Goal: Find specific page/section: Find specific page/section

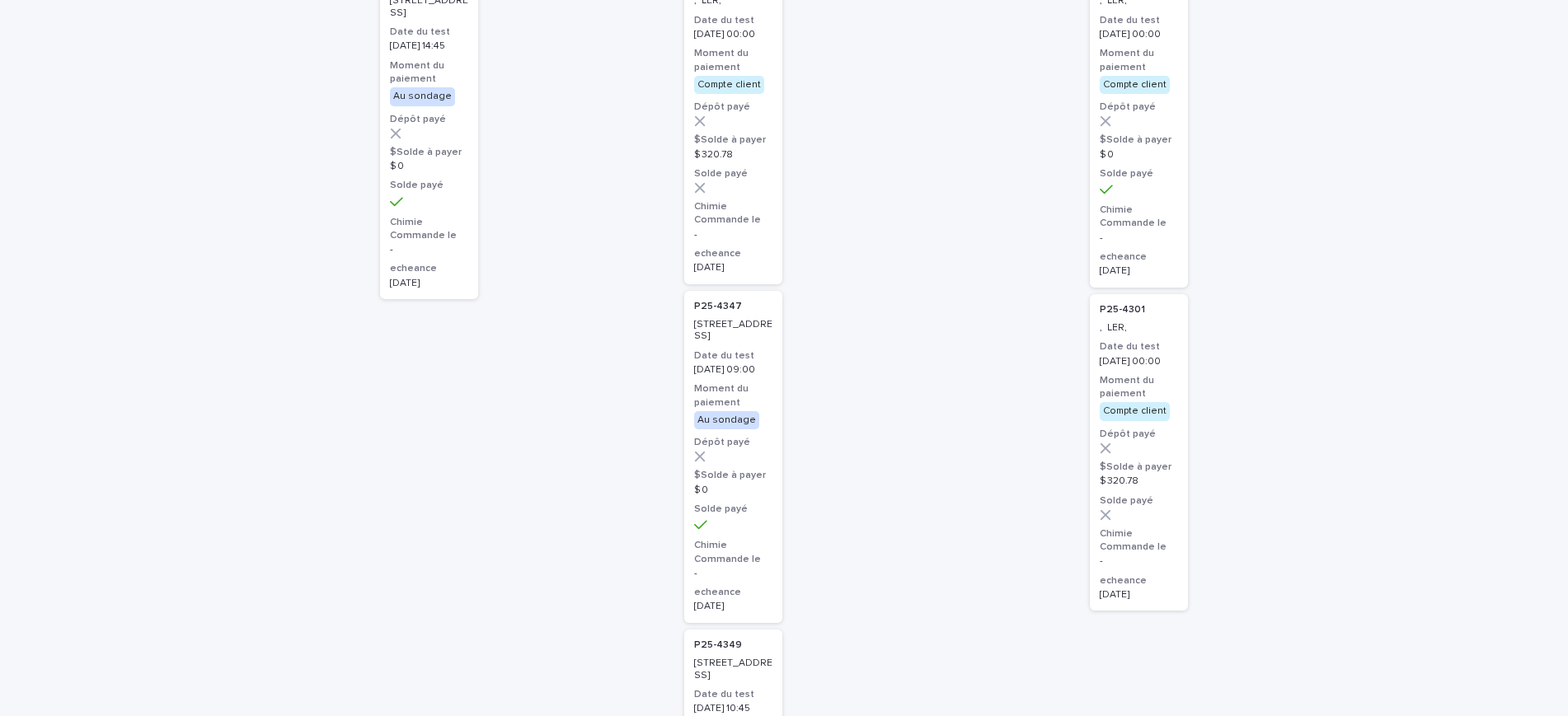
scroll to position [225, 0]
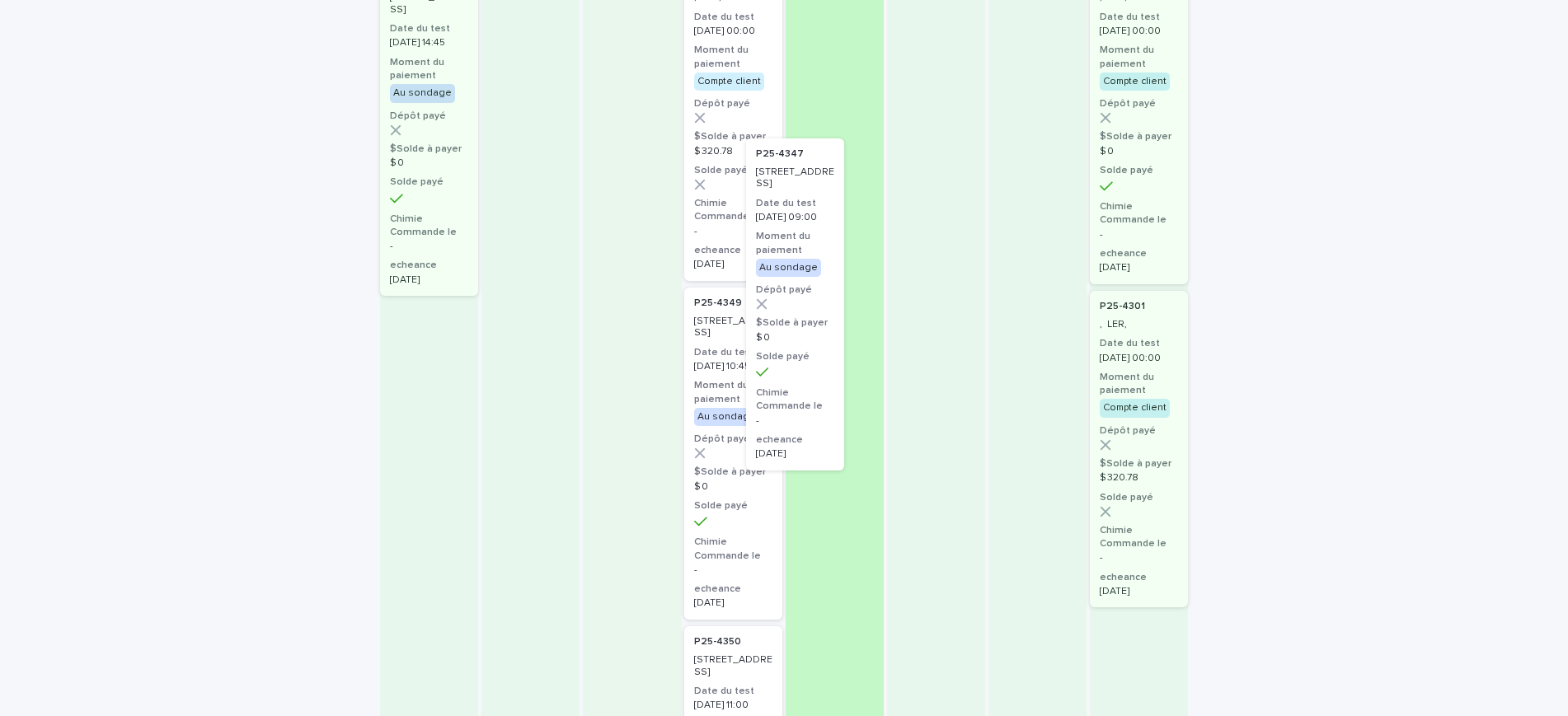
drag, startPoint x: 715, startPoint y: 364, endPoint x: 797, endPoint y: 169, distance: 211.5
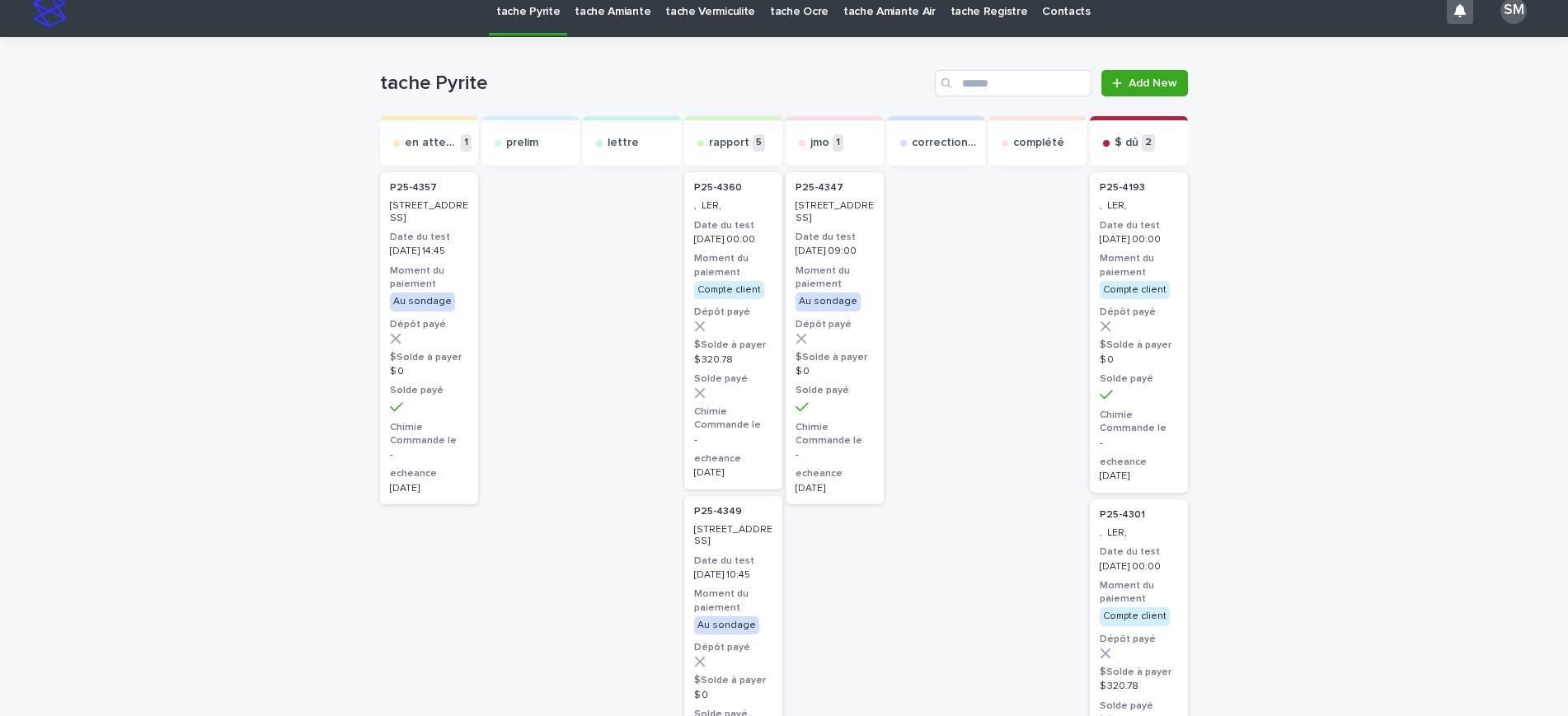
scroll to position [0, 0]
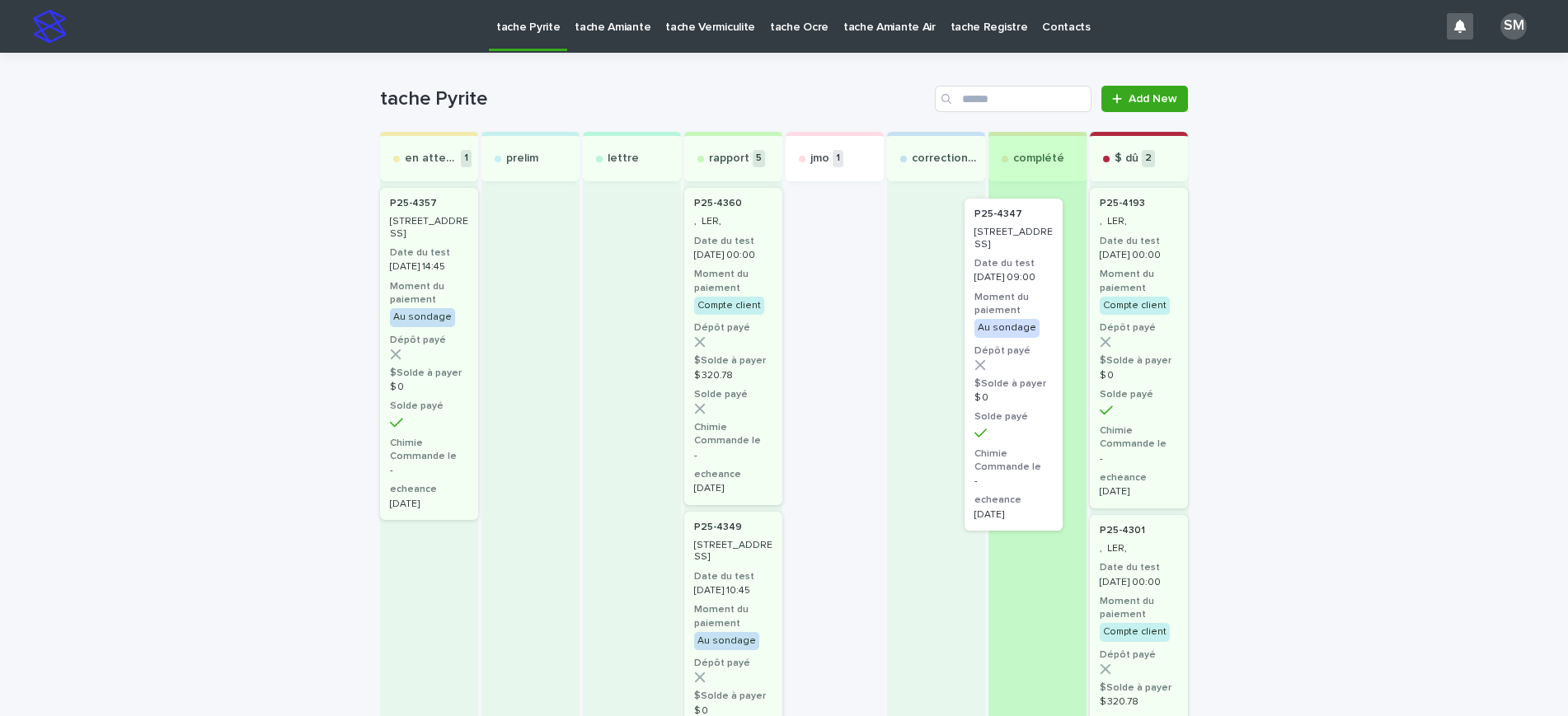
drag, startPoint x: 817, startPoint y: 236, endPoint x: 1019, endPoint y: 242, distance: 202.1
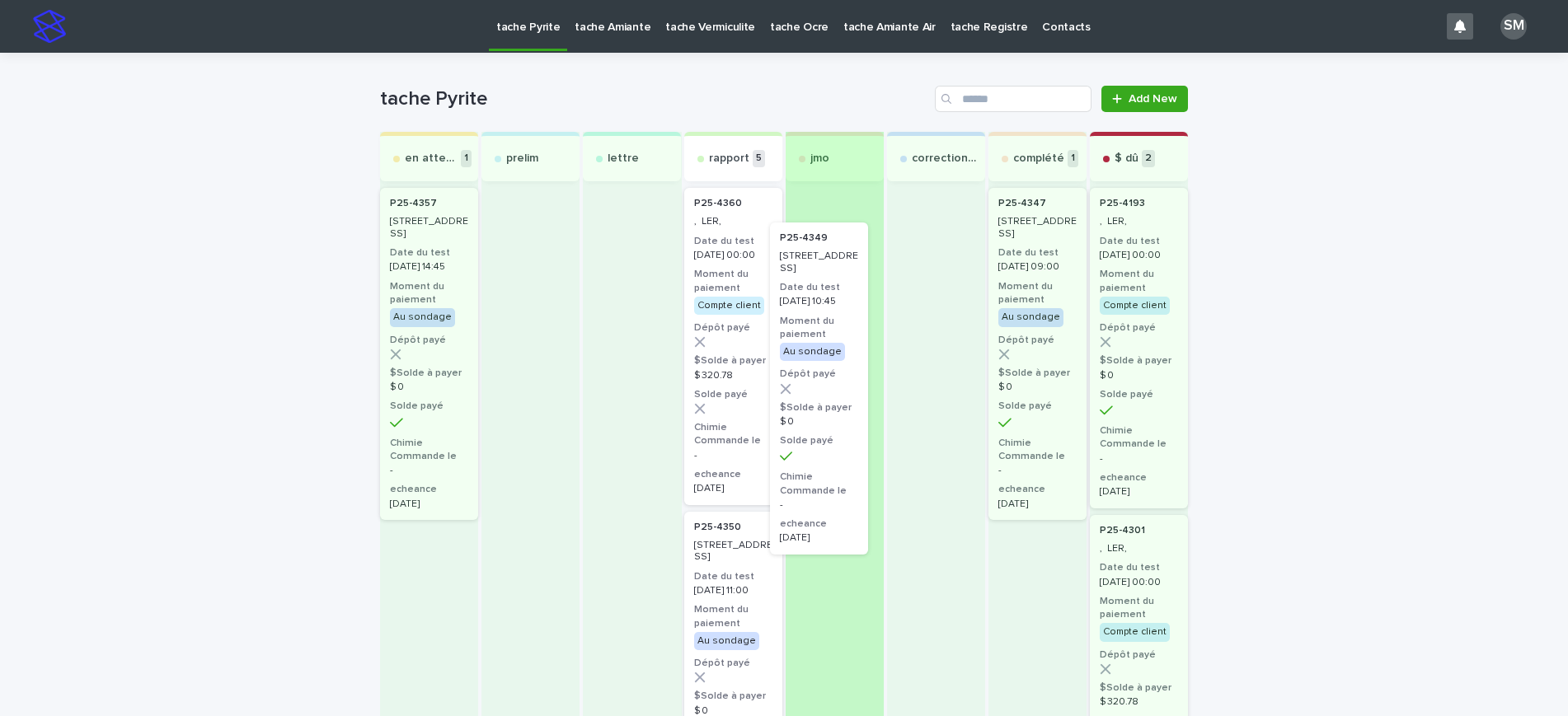
drag, startPoint x: 724, startPoint y: 565, endPoint x: 821, endPoint y: 247, distance: 332.5
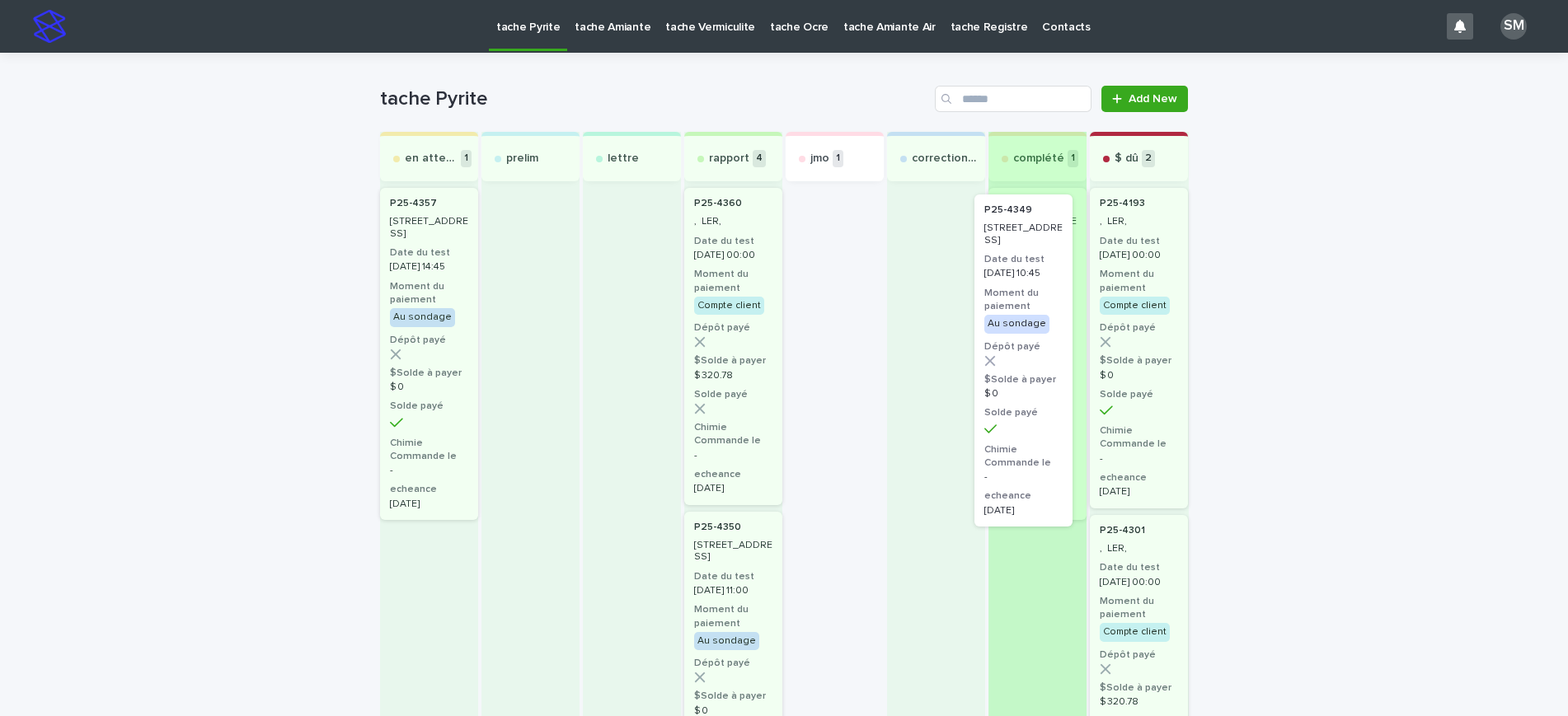
drag, startPoint x: 834, startPoint y: 244, endPoint x: 1037, endPoint y: 252, distance: 203.2
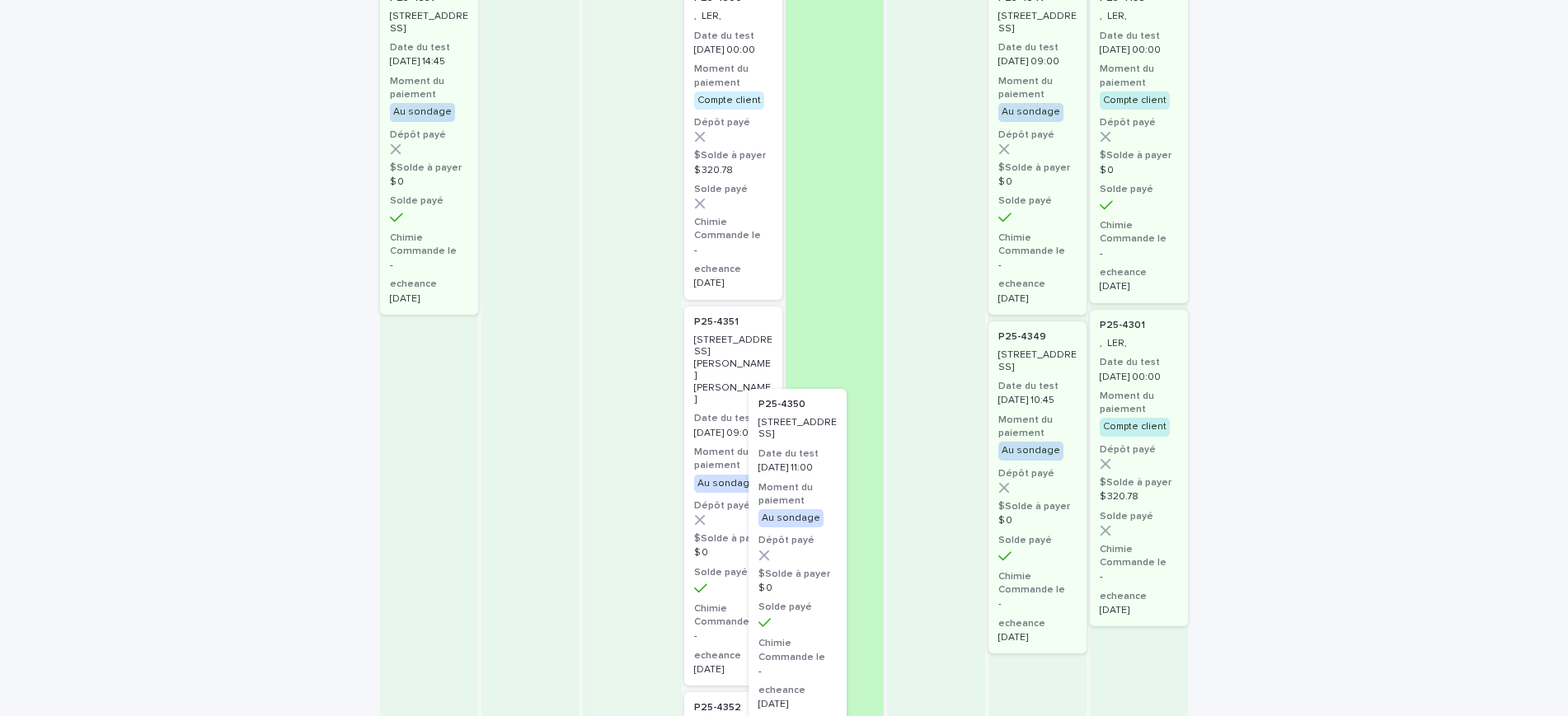
scroll to position [72, 0]
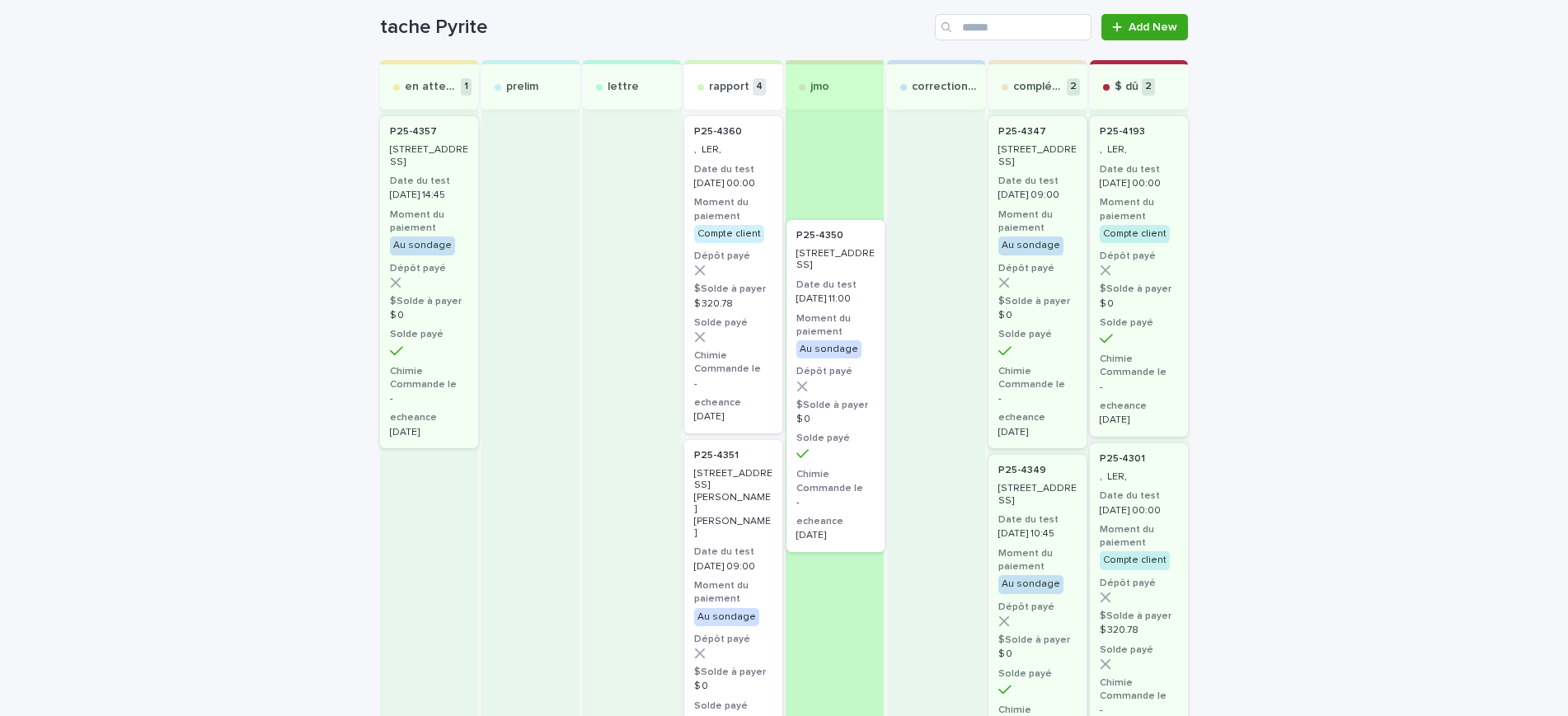
drag, startPoint x: 719, startPoint y: 391, endPoint x: 833, endPoint y: 156, distance: 261.2
click at [833, 156] on div "en attente 1 P25-4357 12120, 41e avenue, Montréal Date du test 2025-09-15 14:45…" at bounding box center [784, 694] width 808 height 1269
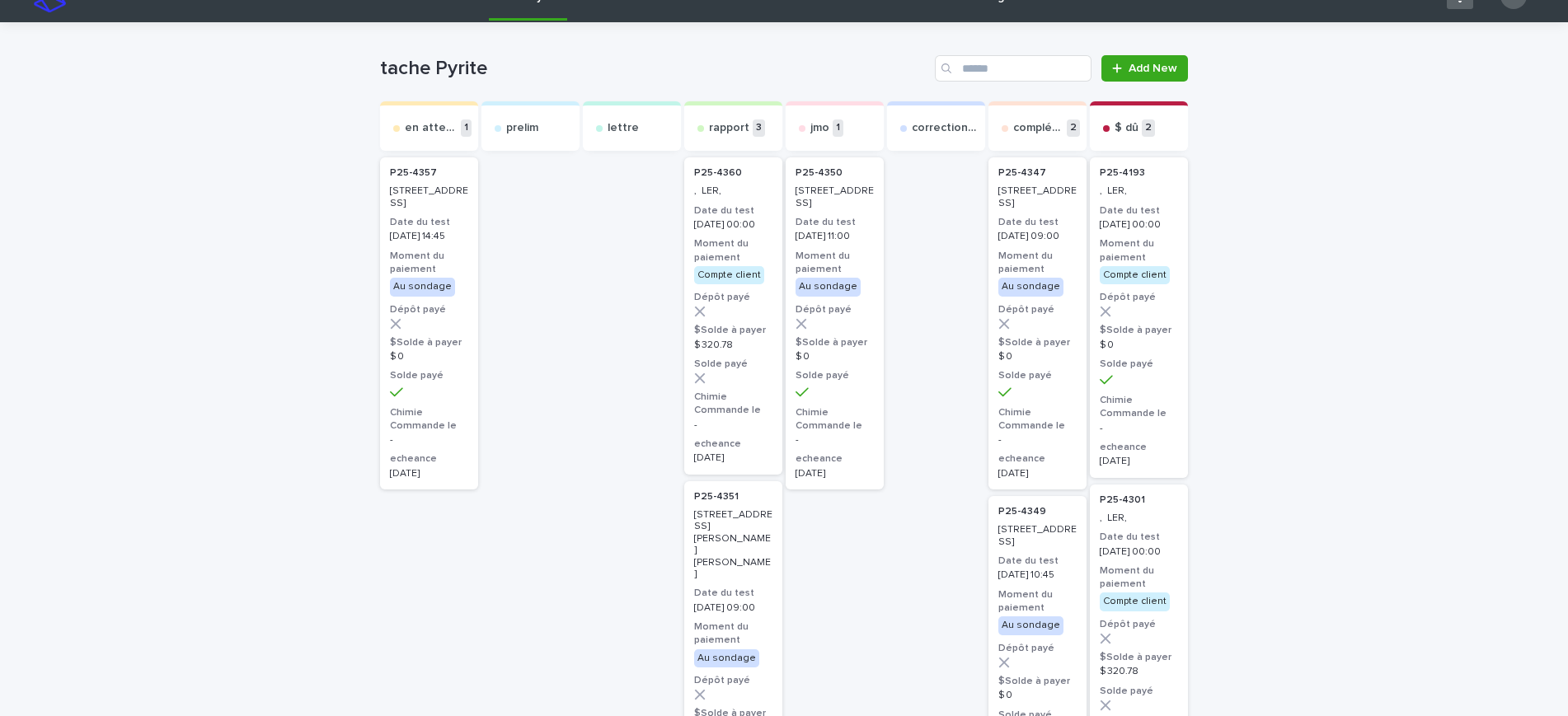
scroll to position [30, 0]
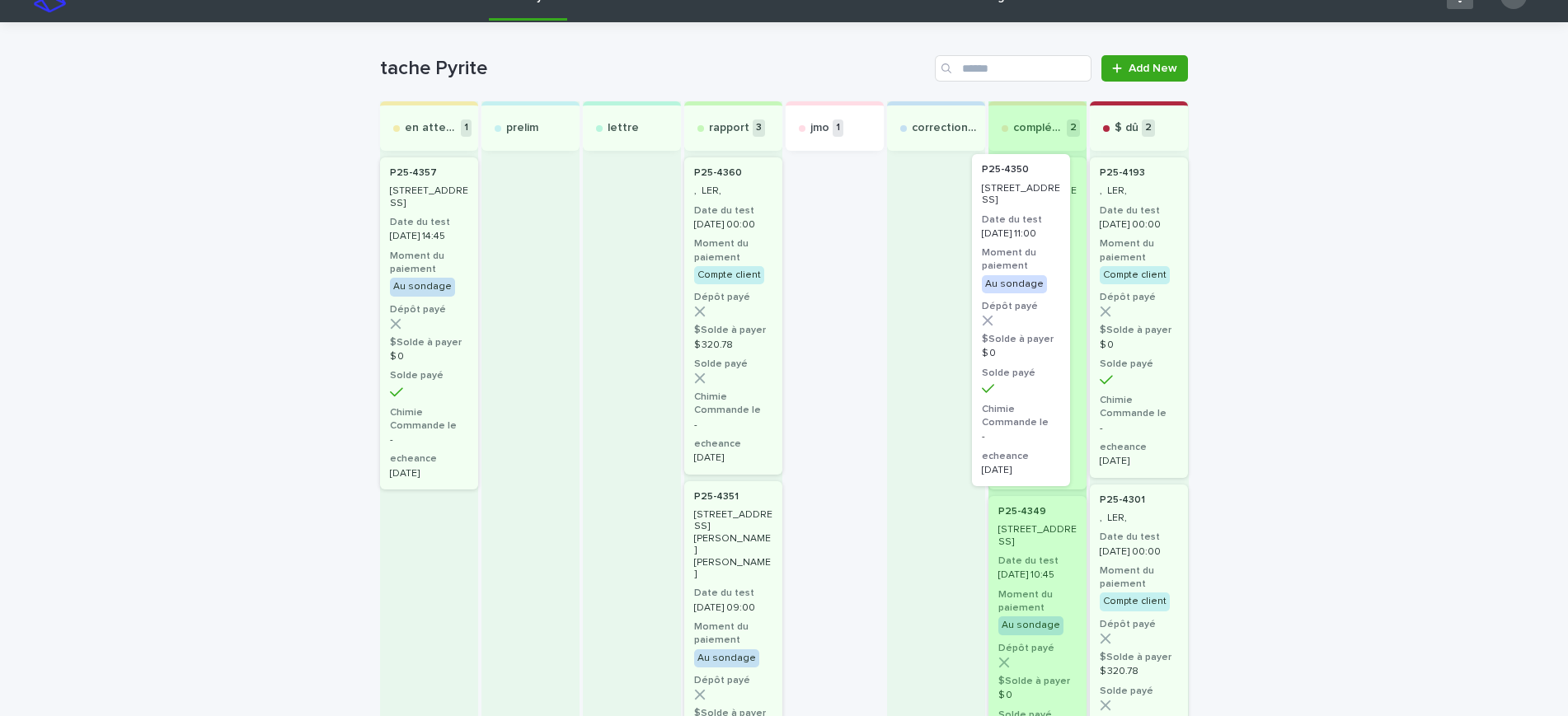
drag, startPoint x: 800, startPoint y: 245, endPoint x: 1009, endPoint y: 242, distance: 209.0
click at [1009, 242] on div "en attente 1 P25-4357 12120, 41e avenue, Montréal Date du test 2025-09-15 14:45…" at bounding box center [784, 695] width 808 height 1187
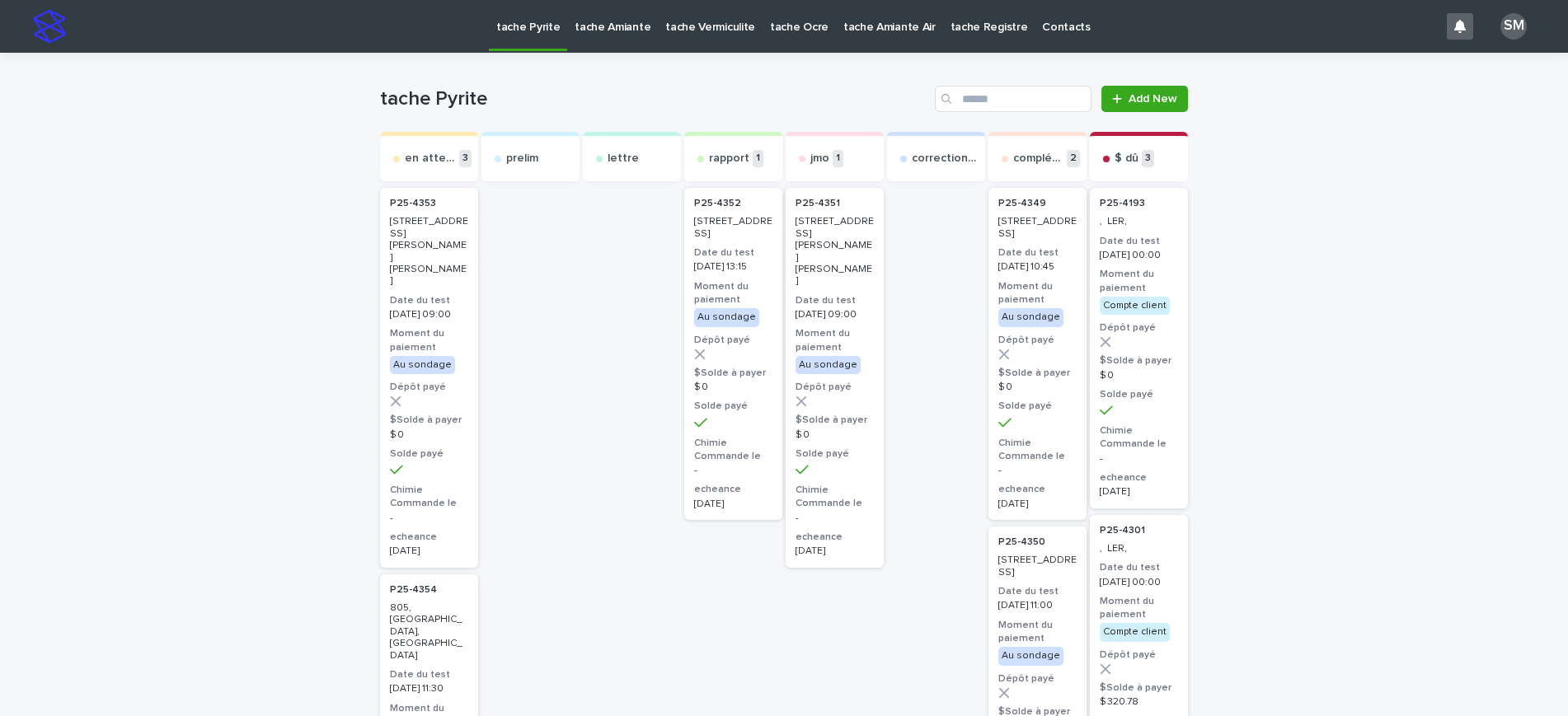
click at [726, 239] on p "[STREET_ADDRESS]" at bounding box center [733, 228] width 79 height 24
drag, startPoint x: 697, startPoint y: 274, endPoint x: 735, endPoint y: 352, distance: 86.8
click at [735, 352] on div "P25-4352 463, rue Principale, Saint-Mathieu-de-Laprairie Date du test 2025-09-1…" at bounding box center [733, 354] width 98 height 332
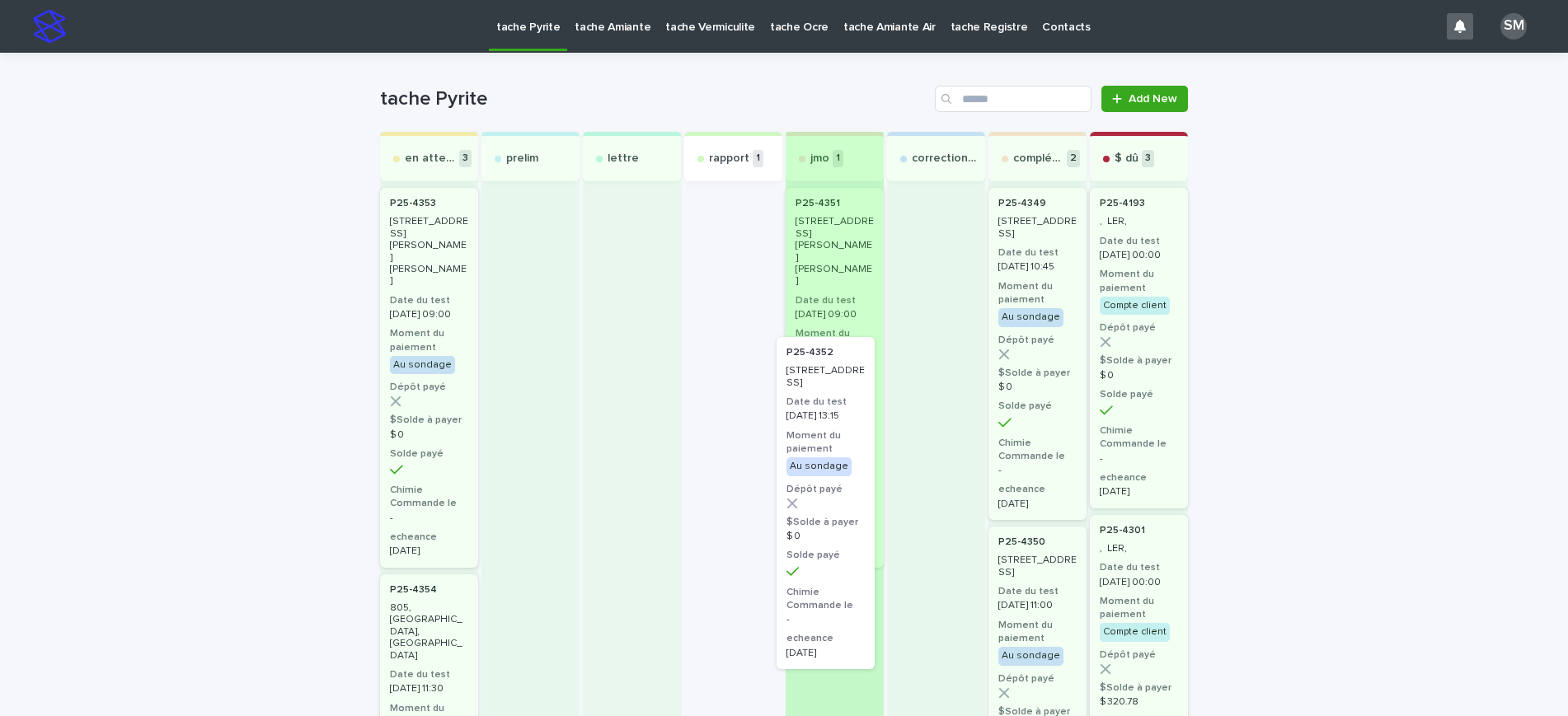
drag, startPoint x: 729, startPoint y: 285, endPoint x: 828, endPoint y: 438, distance: 182.2
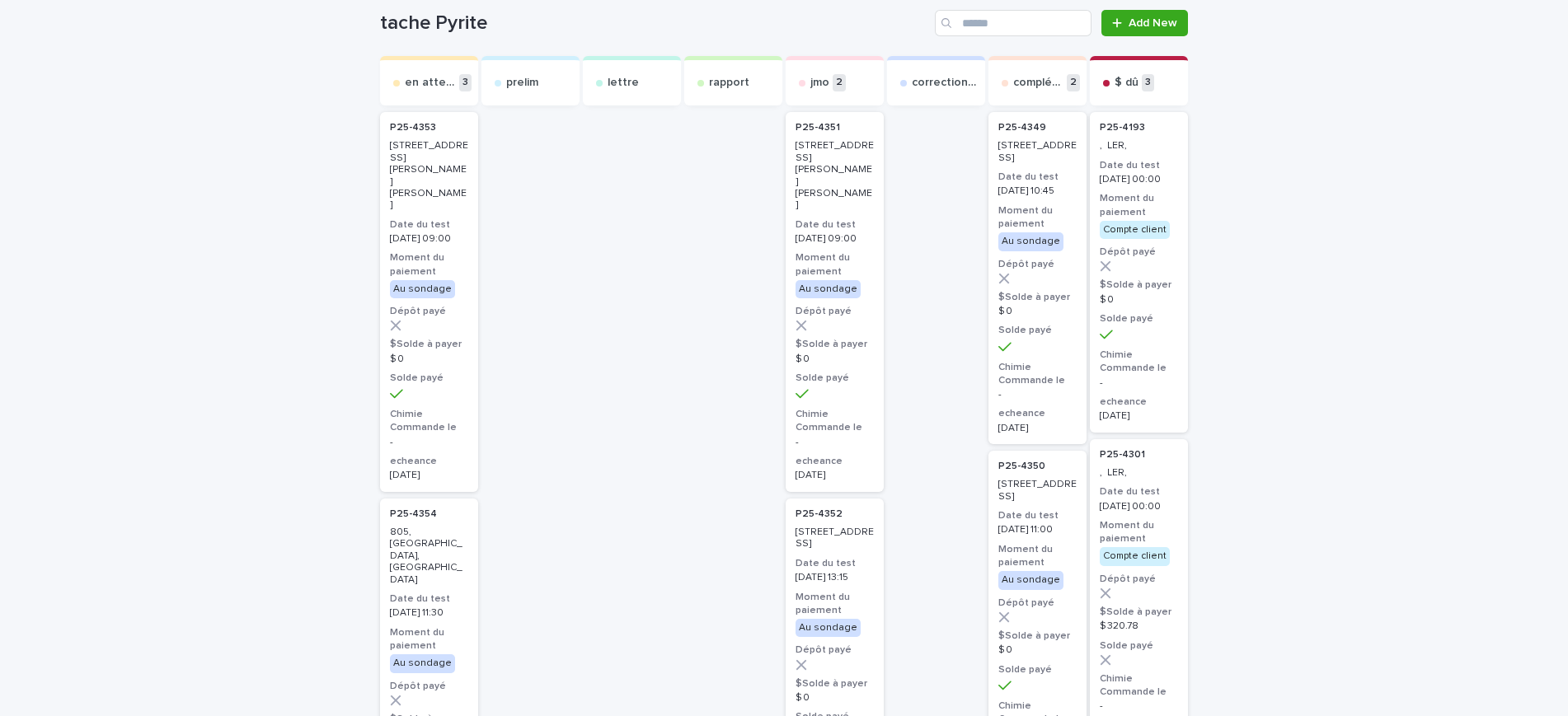
scroll to position [78, 0]
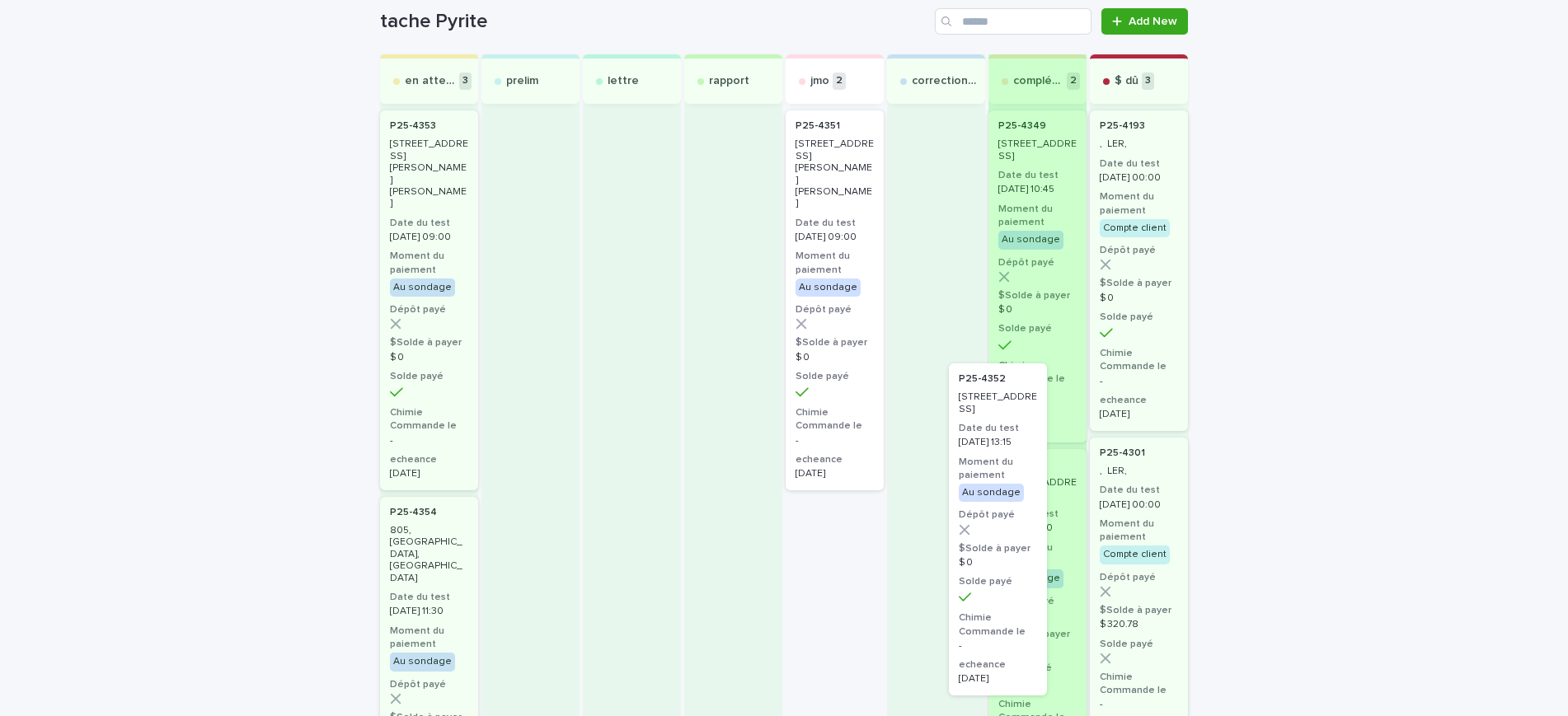
drag, startPoint x: 827, startPoint y: 513, endPoint x: 1055, endPoint y: 396, distance: 256.3
click at [1055, 396] on div "en attente 3 P25-4353 261, rue Anne-Hébert, Saint-Basile-le-Grand Date du test …" at bounding box center [784, 673] width 808 height 1238
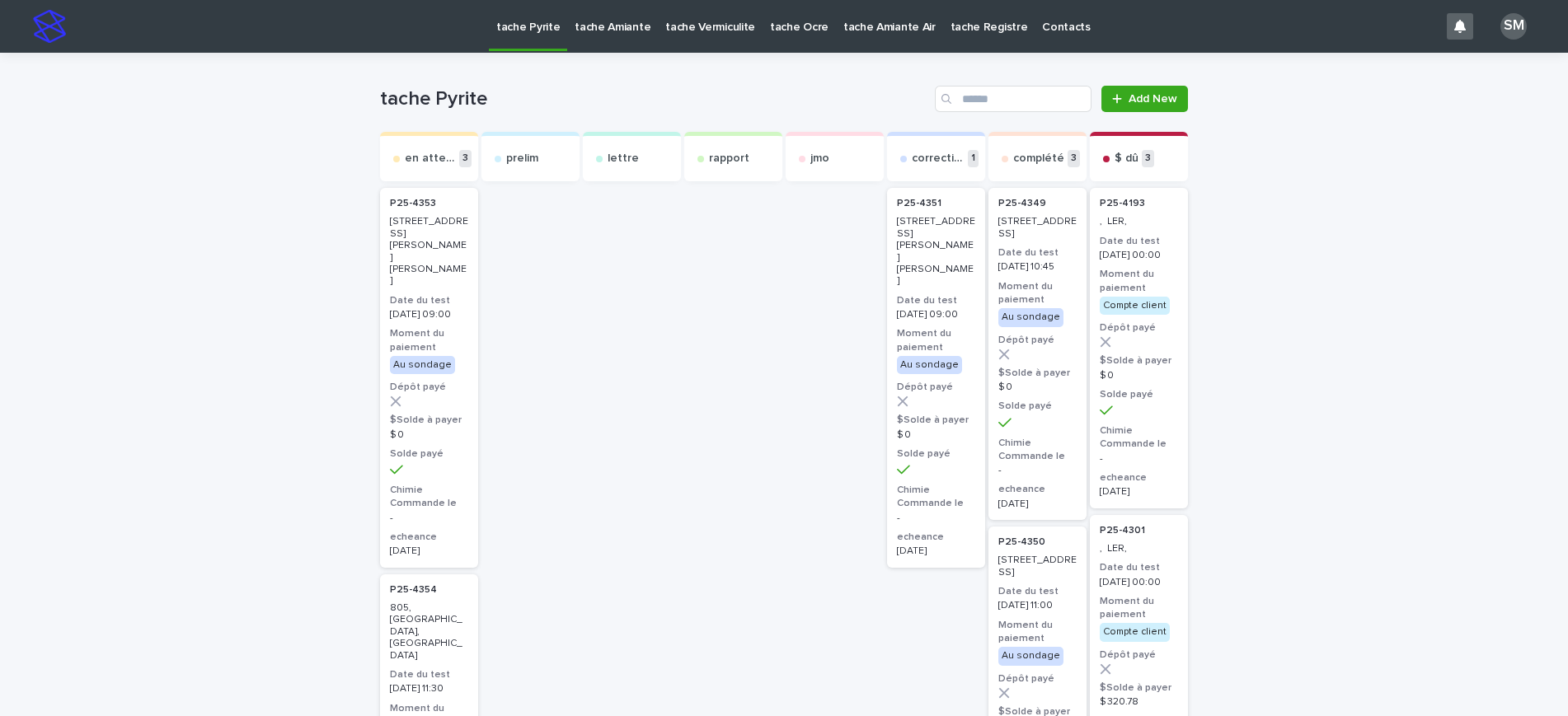
click at [625, 25] on p "tache Amiante" at bounding box center [612, 17] width 76 height 35
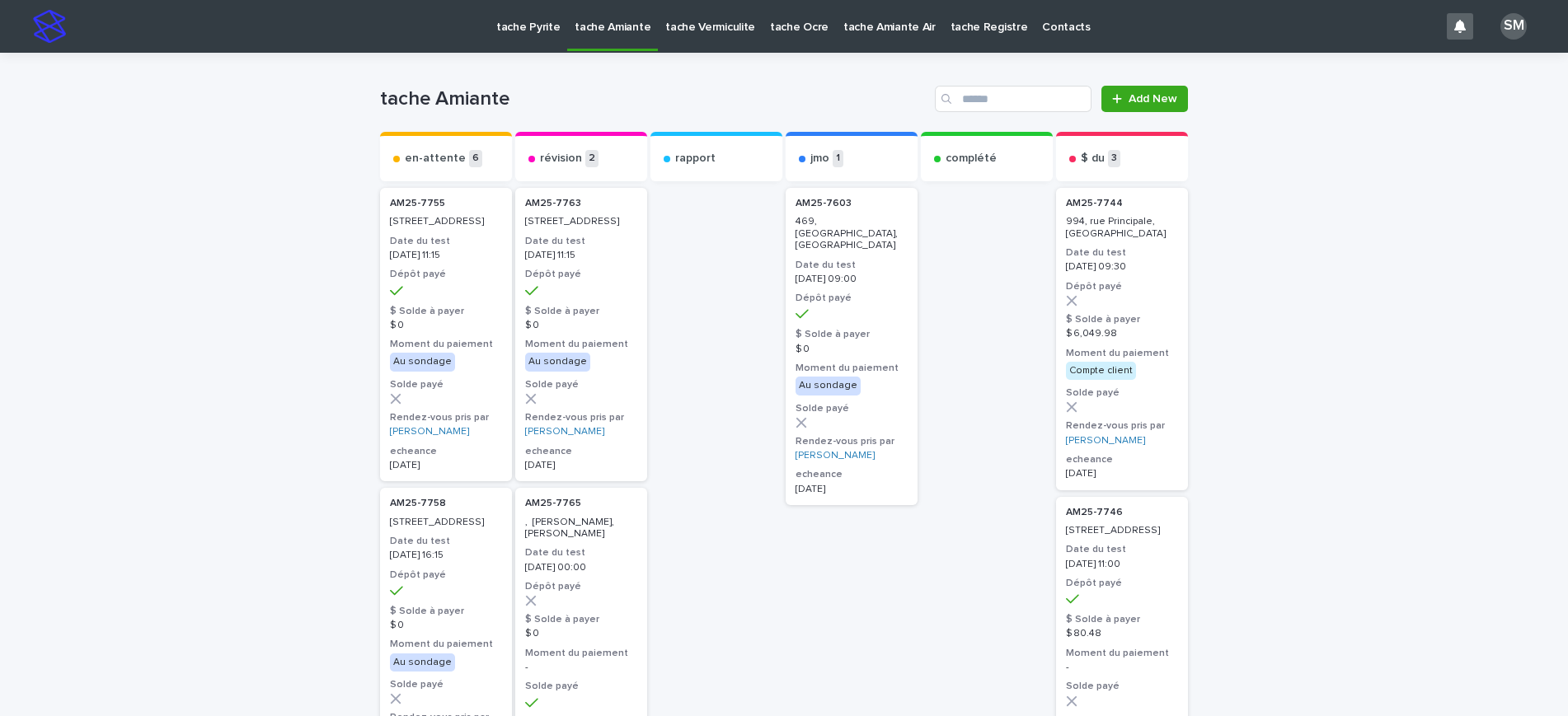
click at [703, 26] on p "tache Vermiculite" at bounding box center [710, 17] width 90 height 35
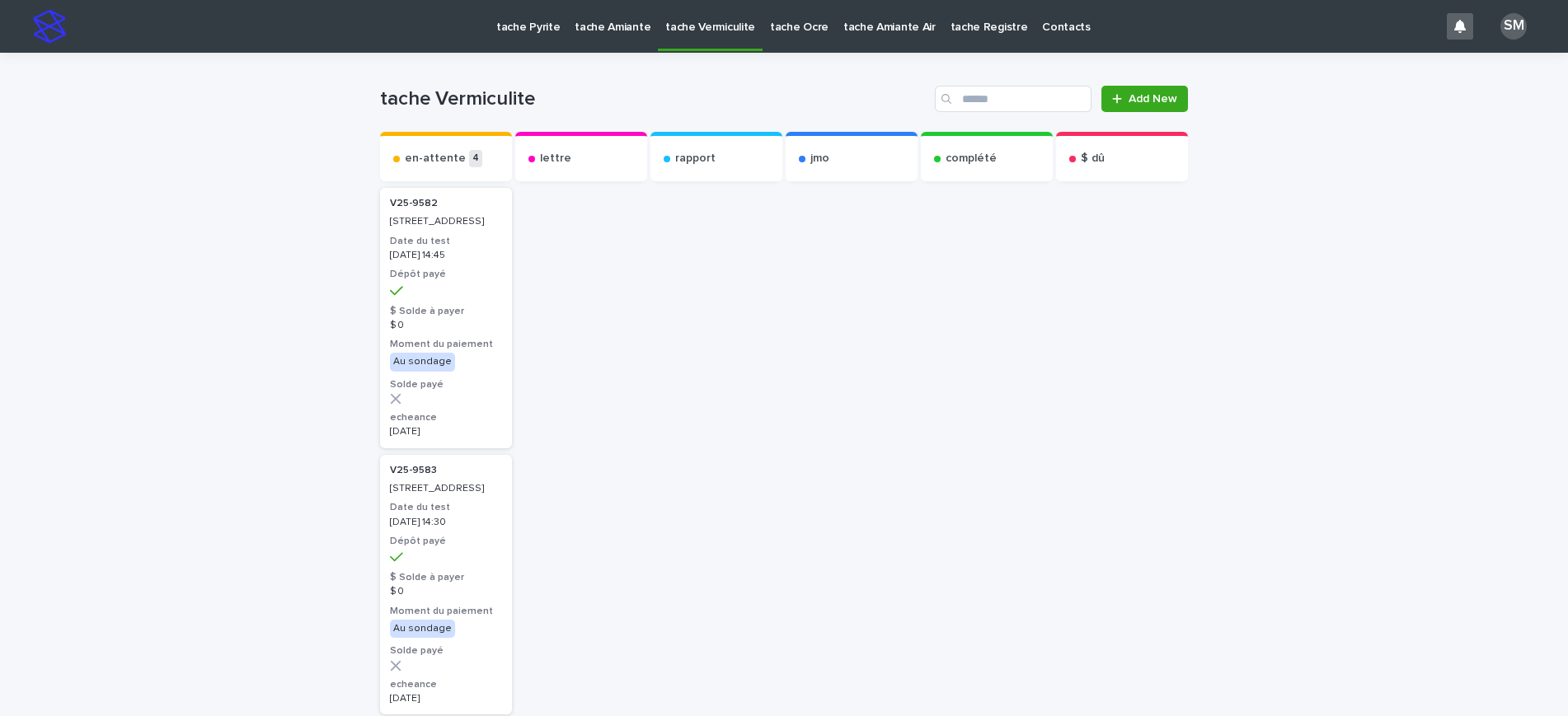
click at [600, 39] on link "tache Amiante" at bounding box center [612, 25] width 90 height 52
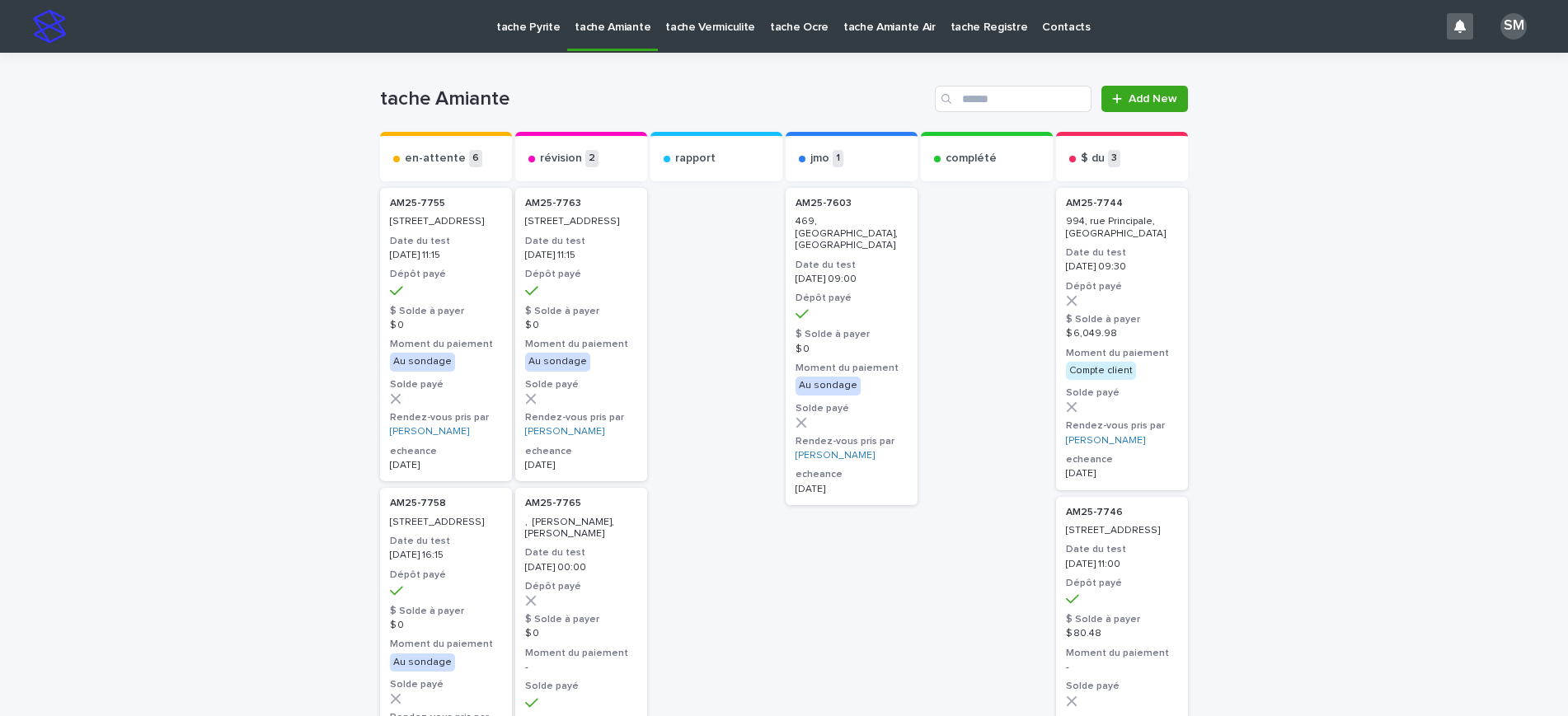
click at [722, 21] on p "tache Vermiculite" at bounding box center [710, 17] width 90 height 35
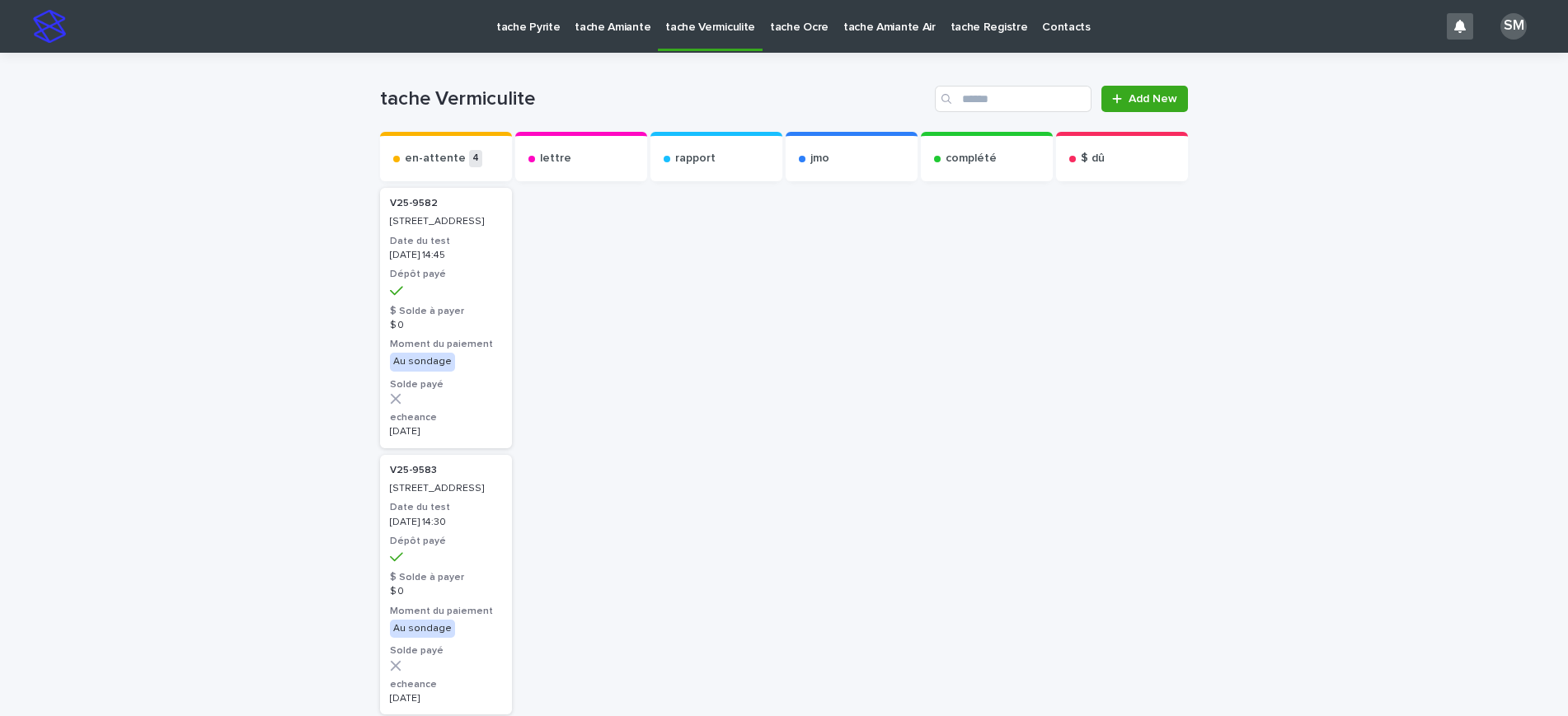
click at [533, 32] on p "tache Pyrite" at bounding box center [528, 17] width 63 height 35
